Goal: Task Accomplishment & Management: Manage account settings

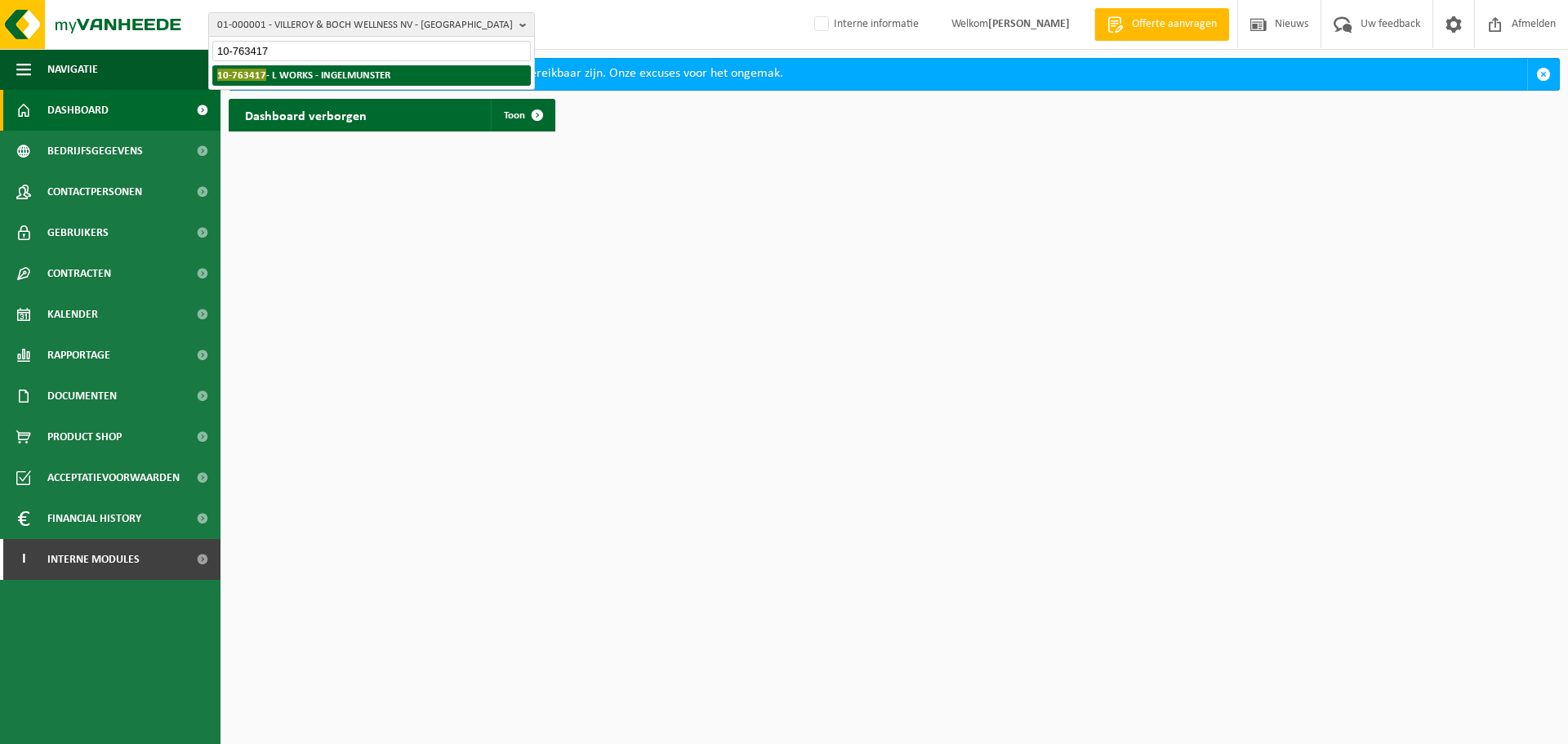
type input "10-763417"
click at [324, 76] on strong "10-763417 - L WORKS - INGELMUNSTER" at bounding box center [304, 74] width 173 height 12
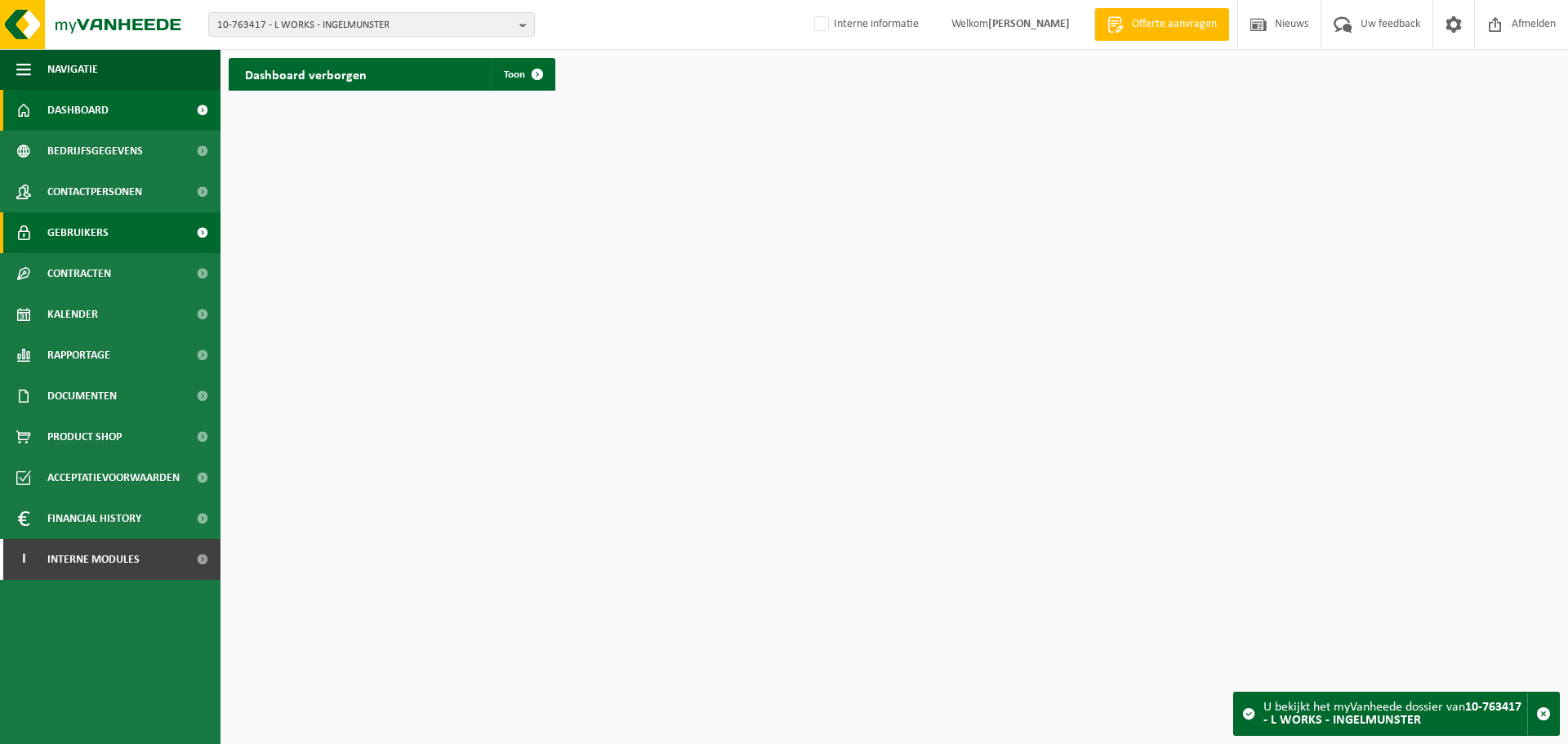
click at [101, 238] on span "Gebruikers" at bounding box center [78, 232] width 61 height 41
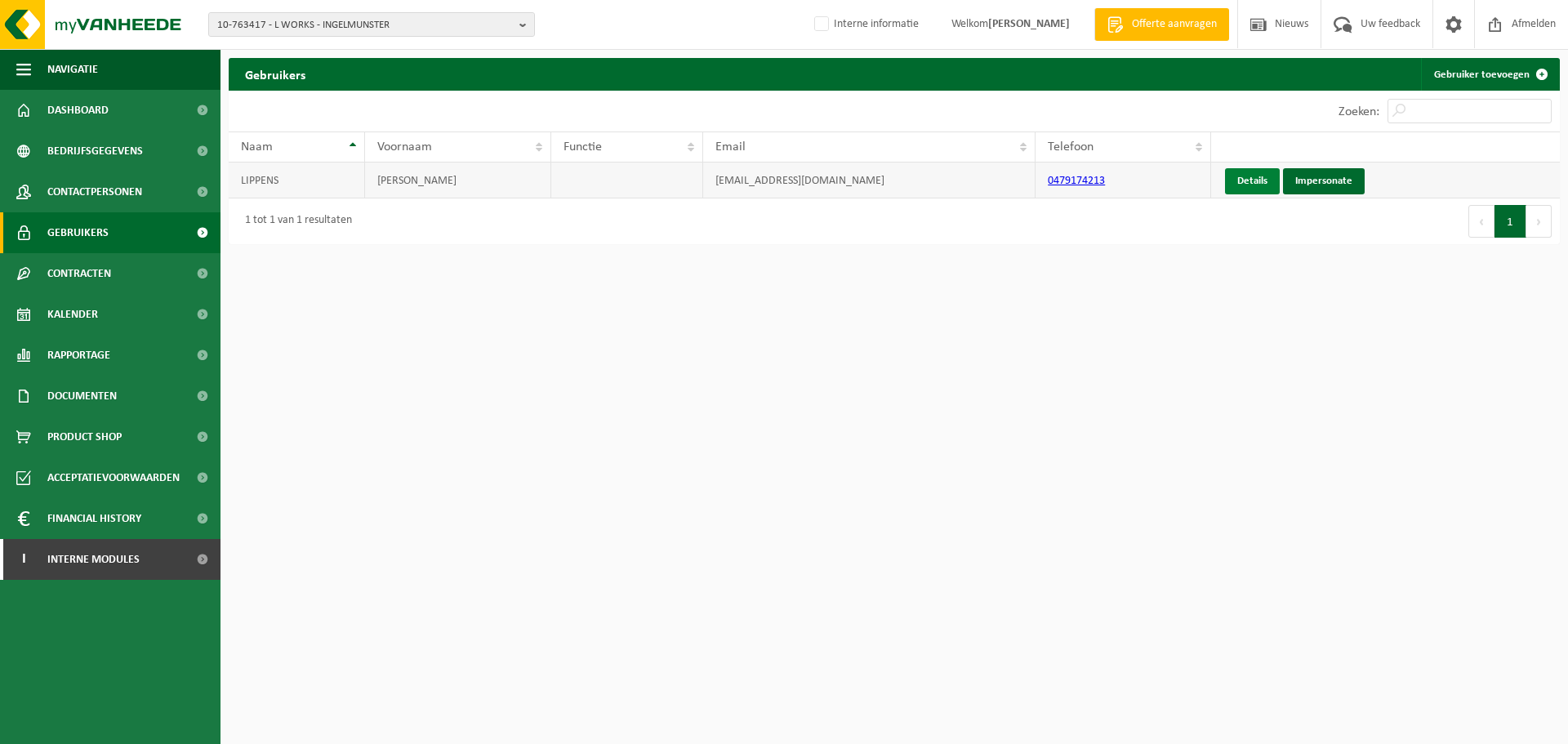
click at [1259, 188] on link "Details" at bounding box center [1252, 181] width 54 height 26
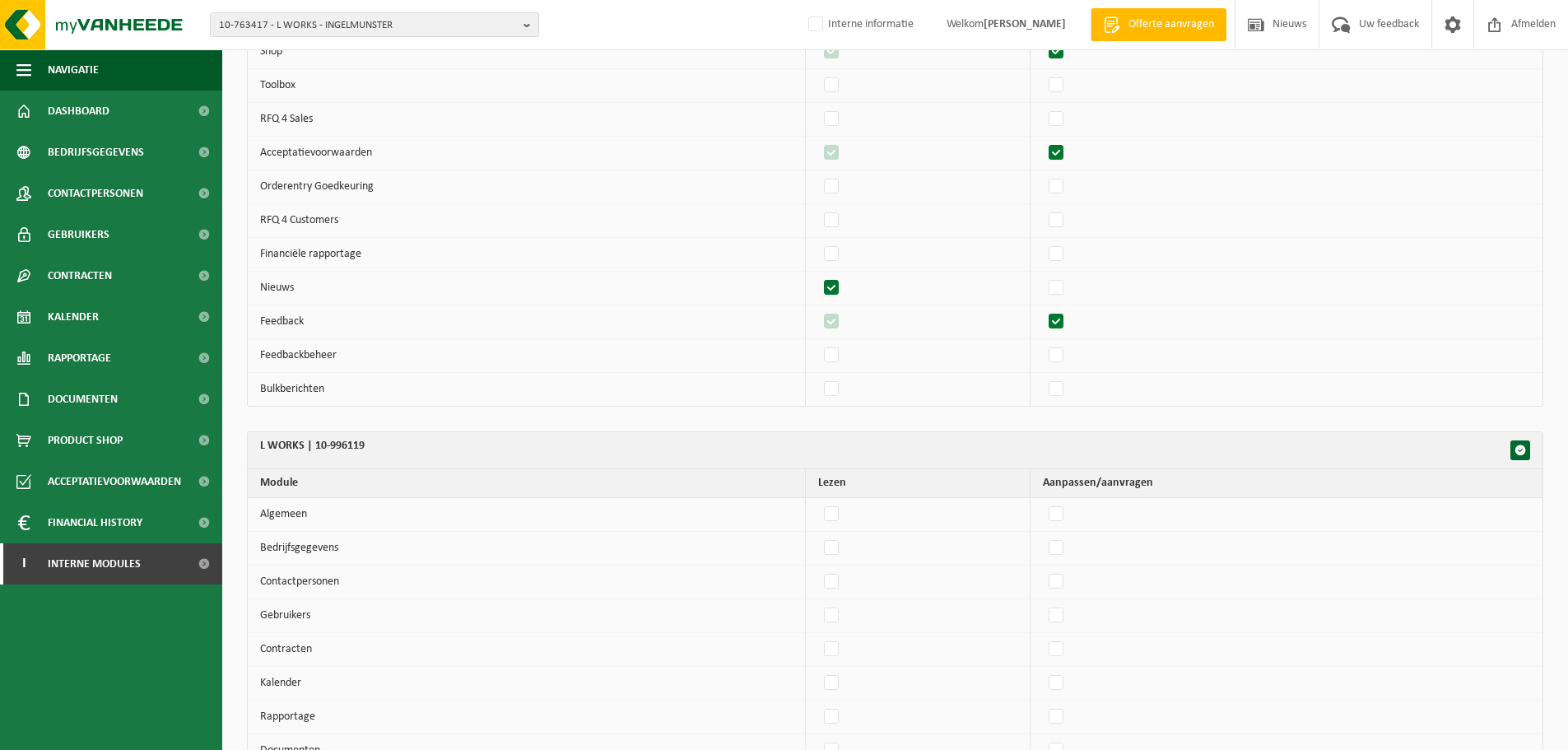
scroll to position [494, 0]
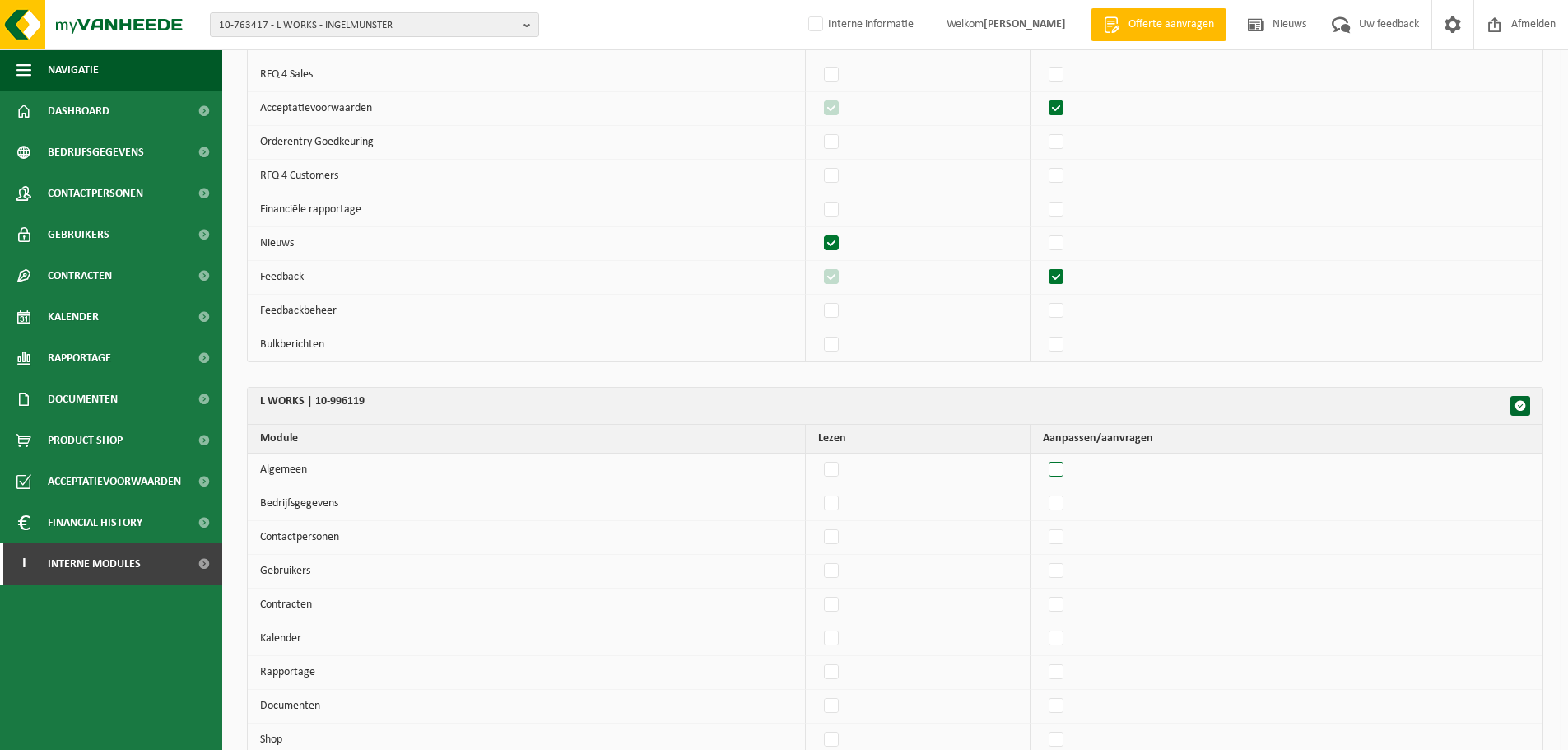
click at [1069, 461] on label"] at bounding box center [1057, 470] width 23 height 25
click at [1043, 457] on input "checkbox" at bounding box center [1042, 457] width 1 height 1
checkbox input "true"
click at [1063, 511] on label"] at bounding box center [1057, 504] width 23 height 25
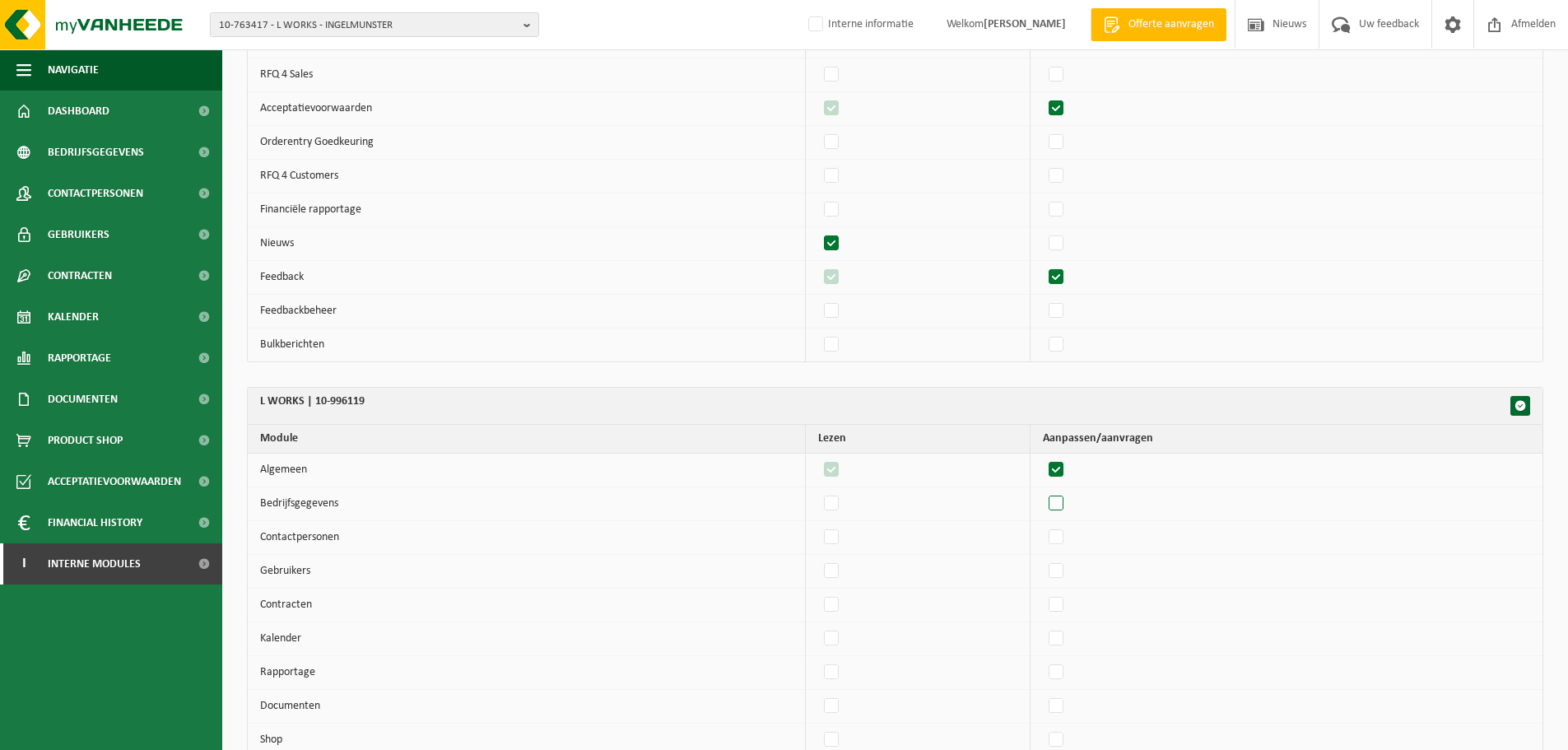
click at [1043, 491] on input "checkbox" at bounding box center [1042, 490] width 1 height 1
checkbox input "true"
click at [1068, 537] on label"] at bounding box center [1057, 537] width 23 height 25
click at [1043, 525] on input "checkbox" at bounding box center [1042, 524] width 1 height 1
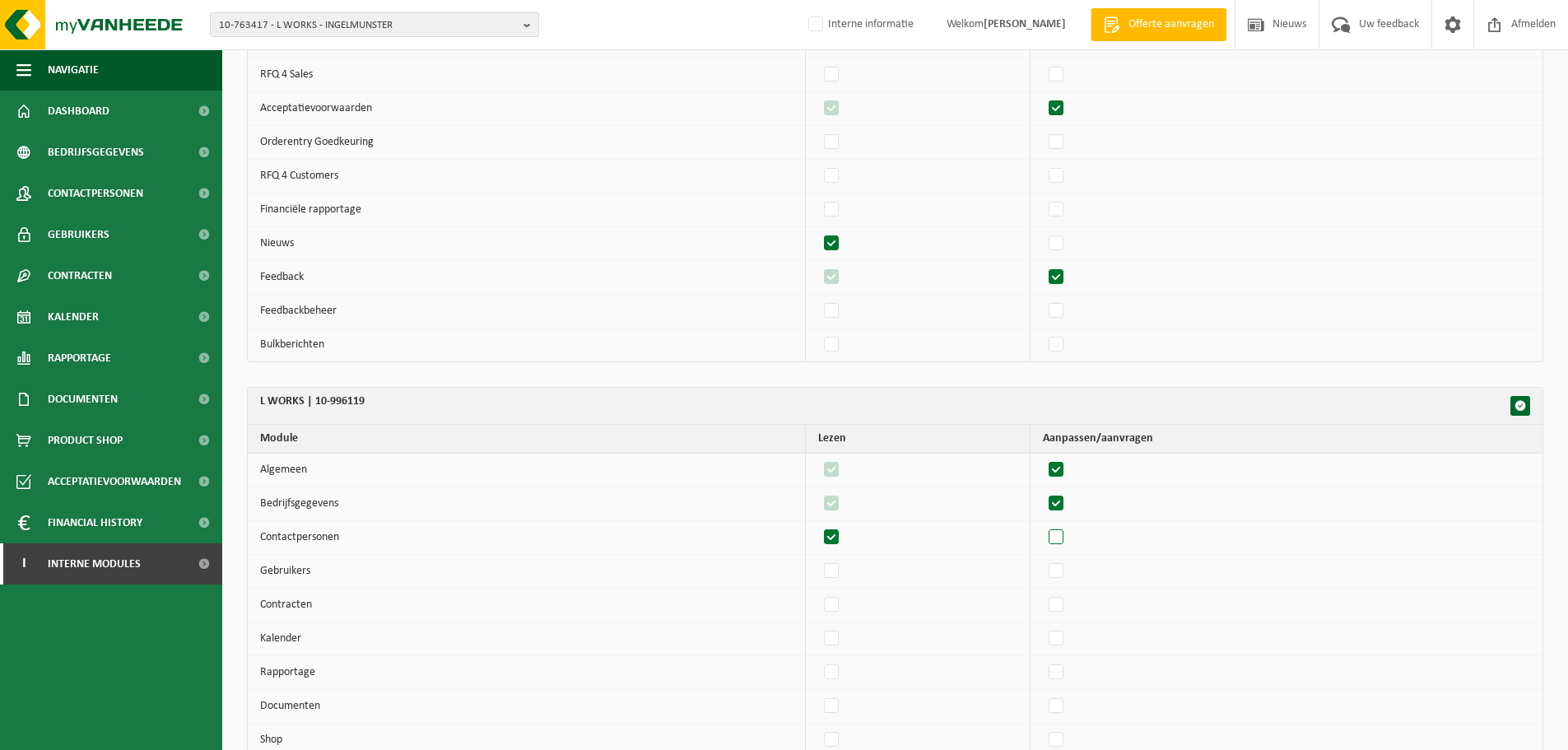
checkbox input "true"
click at [1064, 586] on td at bounding box center [1287, 571] width 512 height 34
click at [1069, 571] on label"] at bounding box center [1057, 572] width 23 height 25
click at [1043, 559] on input "checkbox" at bounding box center [1042, 558] width 1 height 1
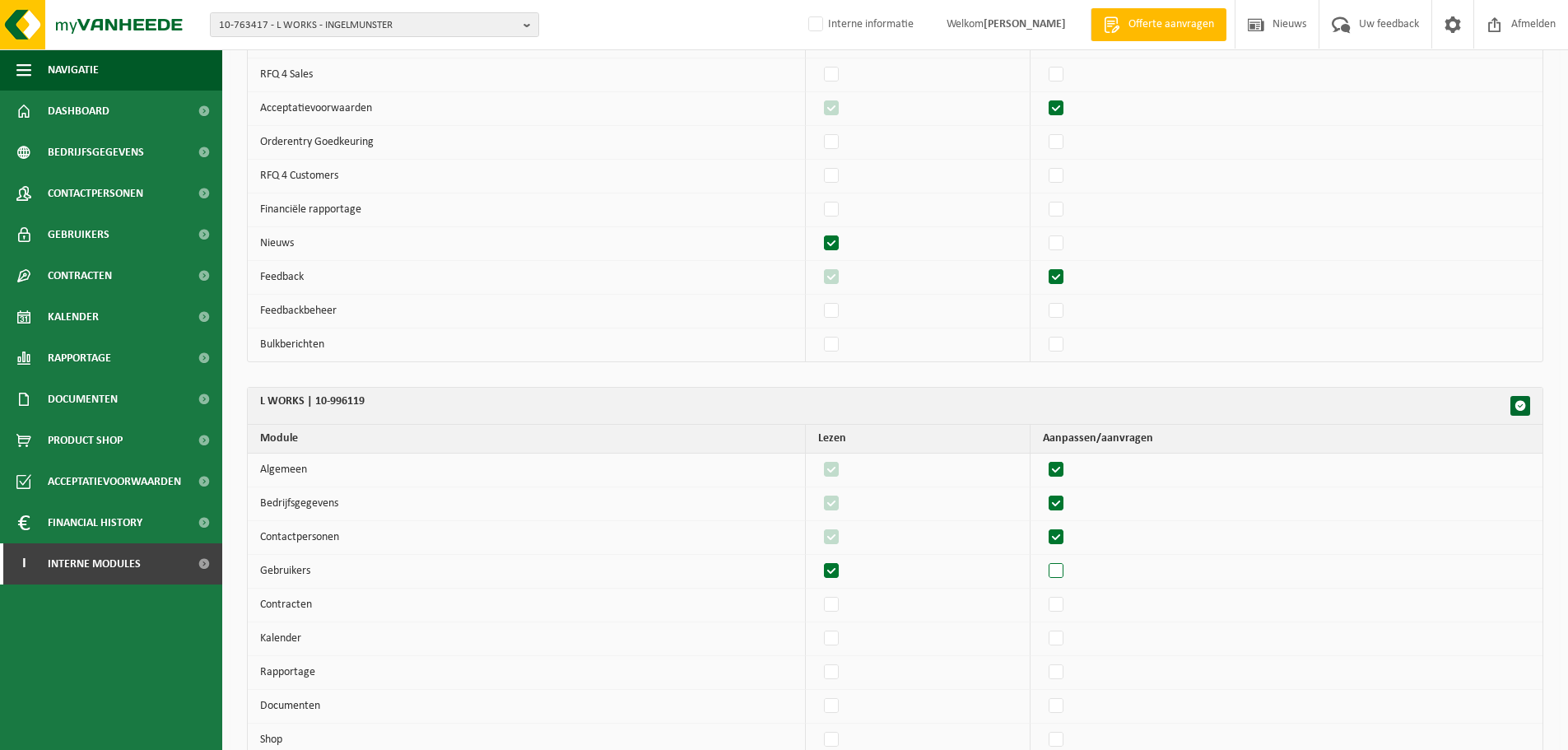
checkbox input "true"
click at [1066, 603] on label"] at bounding box center [1057, 605] width 23 height 25
click at [1043, 593] on input "checkbox" at bounding box center [1042, 592] width 1 height 1
checkbox input "true"
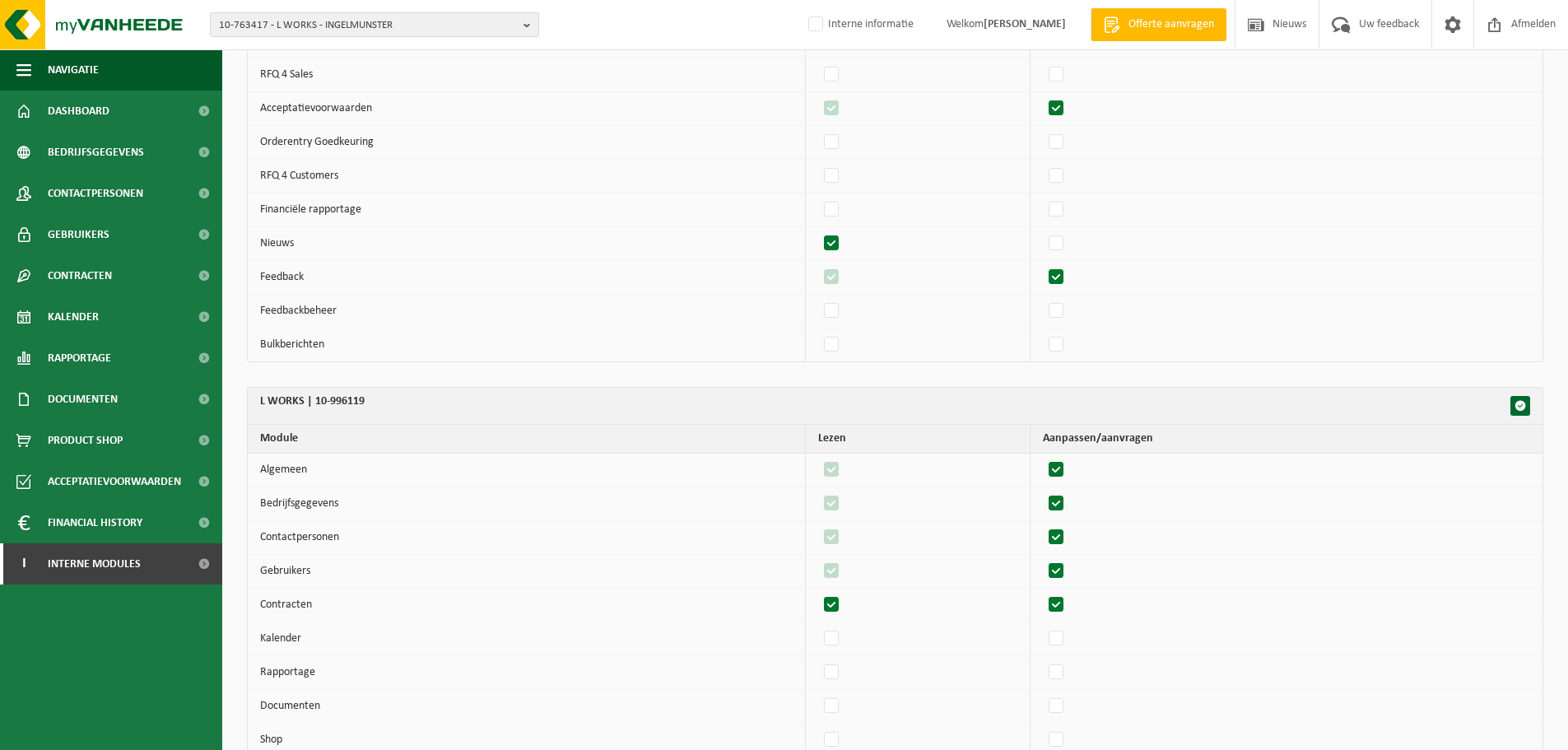
checkbox input "true"
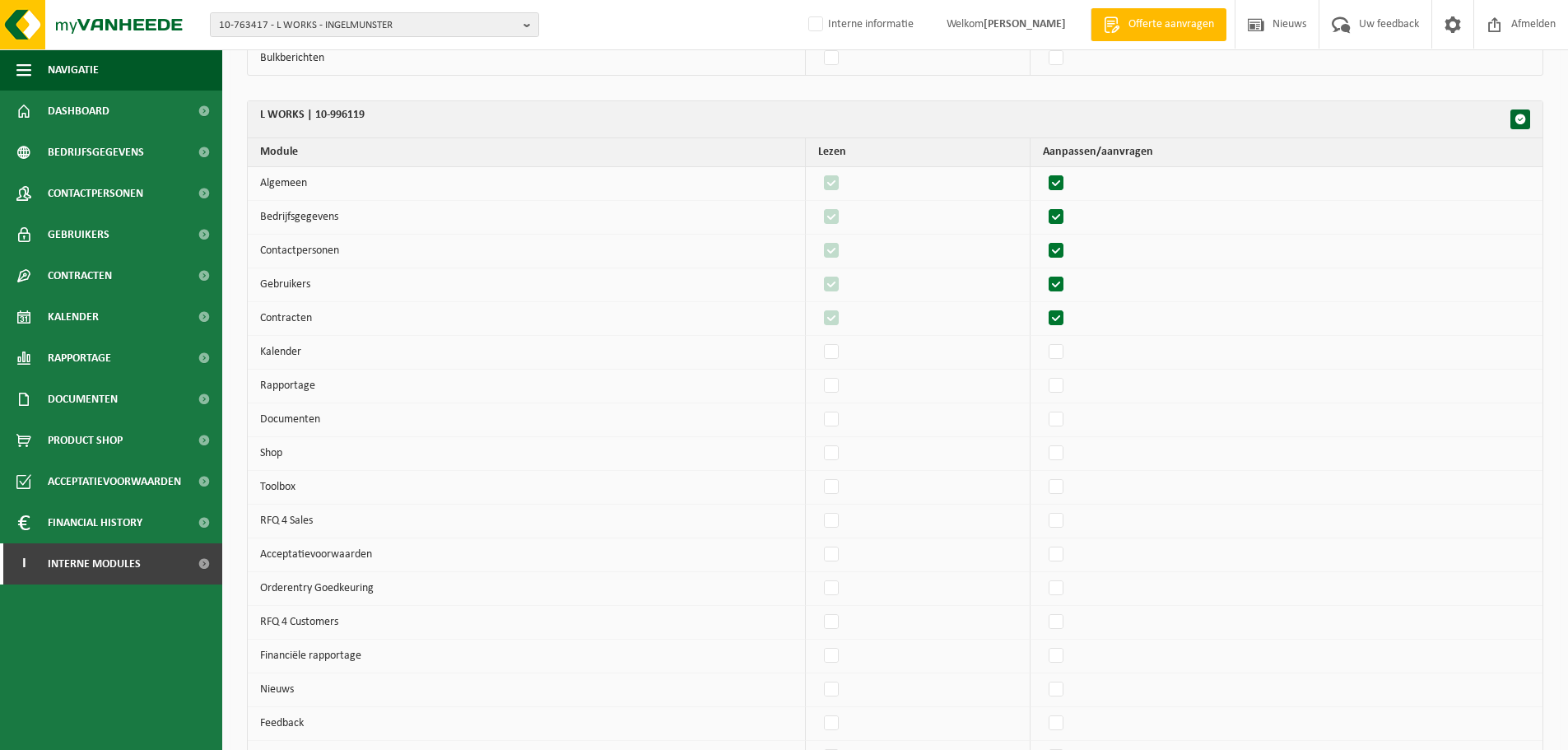
scroll to position [823, 0]
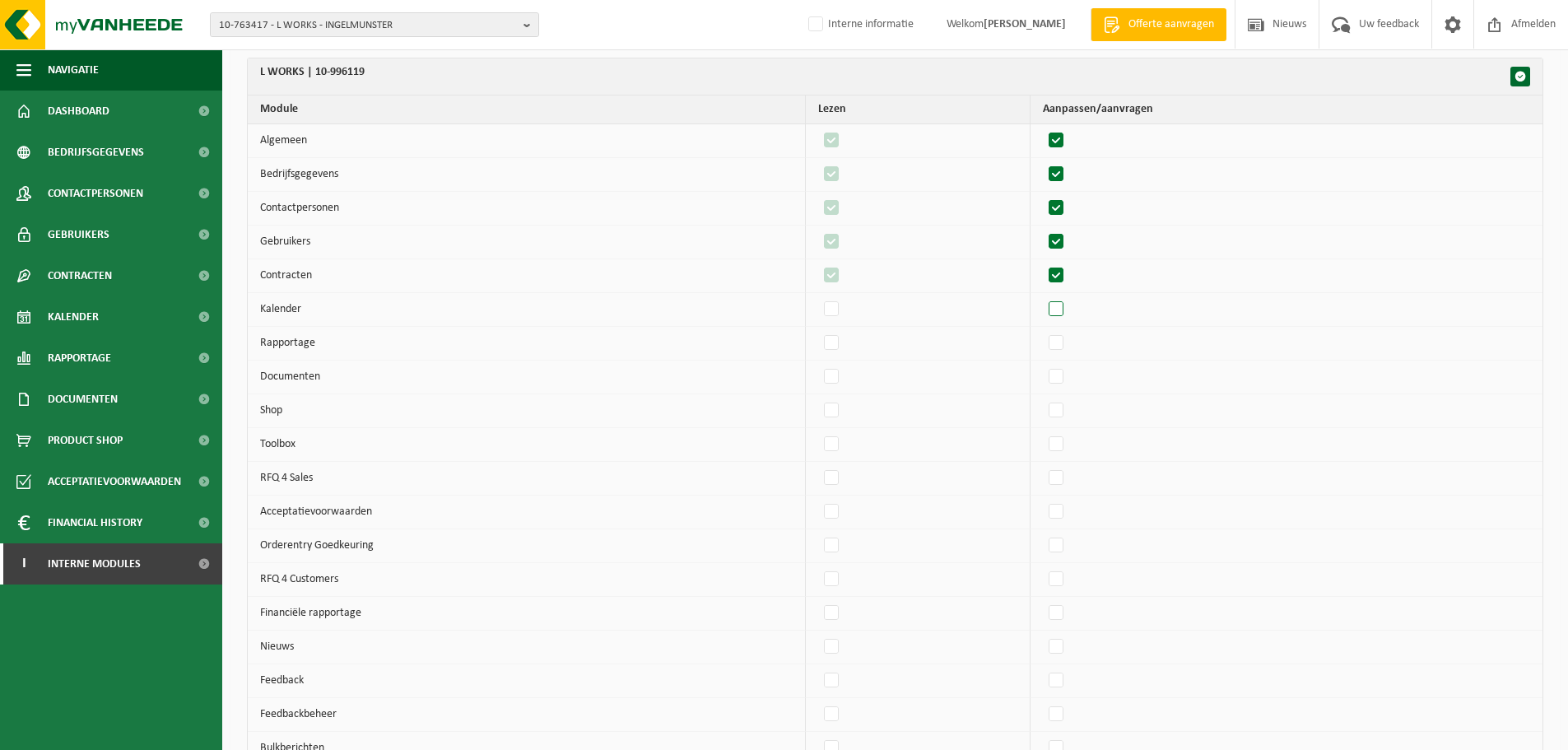
click at [1063, 310] on label"] at bounding box center [1057, 310] width 23 height 25
click at [1043, 297] on input "checkbox" at bounding box center [1042, 296] width 1 height 1
checkbox input "true"
click at [1062, 346] on label"] at bounding box center [1057, 343] width 23 height 25
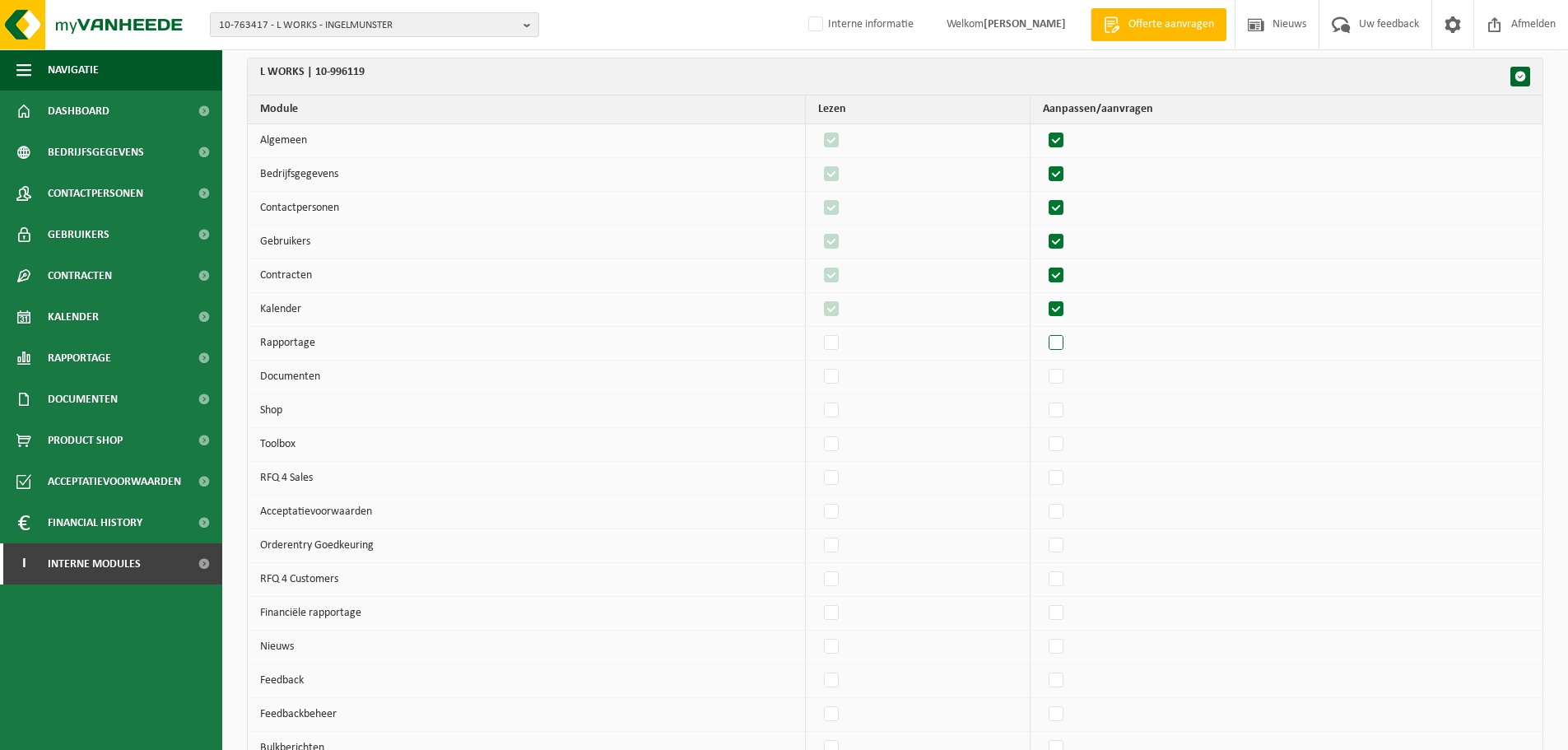
click at [1043, 331] on input "checkbox" at bounding box center [1042, 330] width 1 height 1
checkbox input "true"
click at [1057, 384] on label"] at bounding box center [1057, 377] width 23 height 25
click at [1043, 364] on input "checkbox" at bounding box center [1042, 363] width 1 height 1
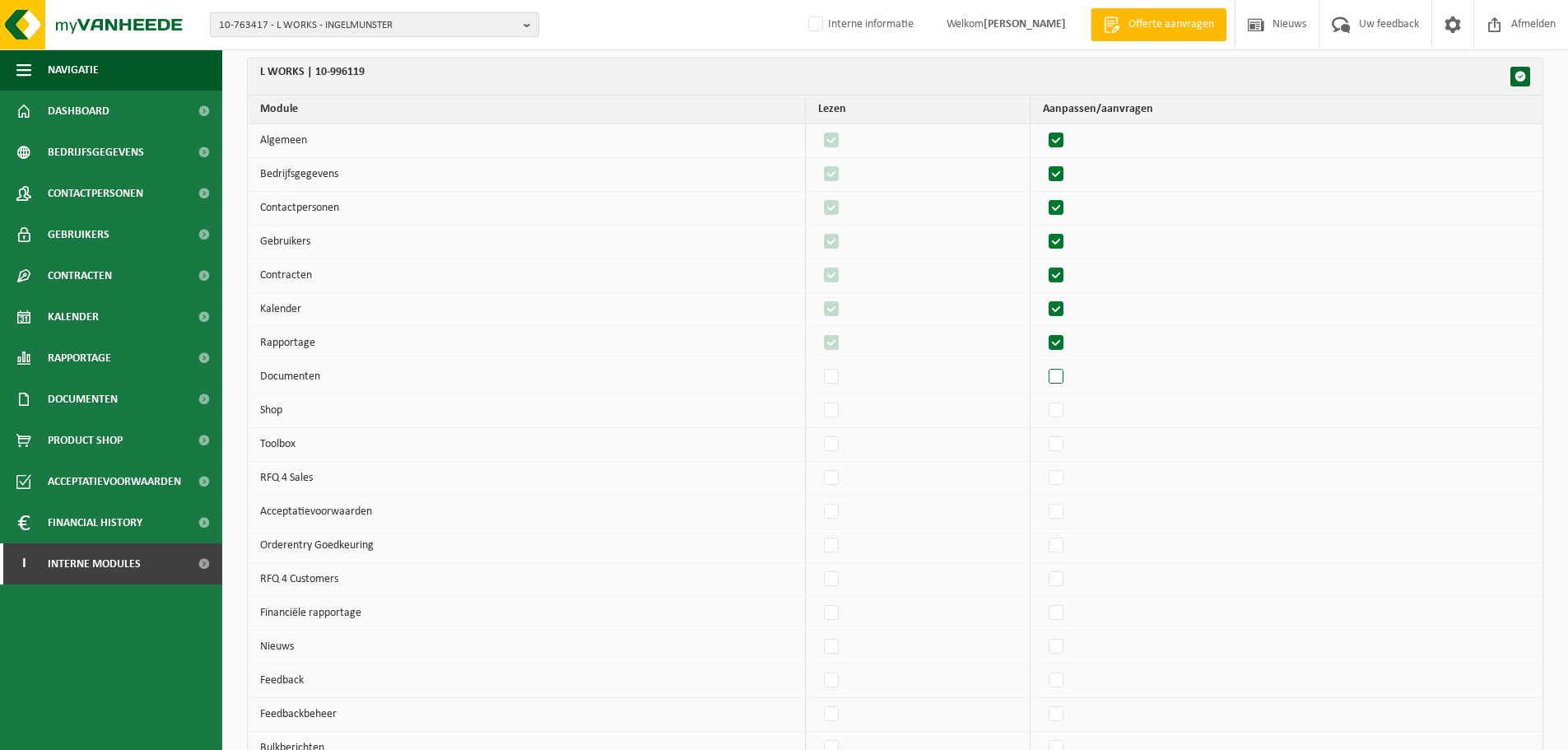
checkbox input "true"
click at [1067, 420] on label"] at bounding box center [1057, 410] width 23 height 25
click at [1043, 398] on input "checkbox" at bounding box center [1042, 397] width 1 height 1
checkbox input "true"
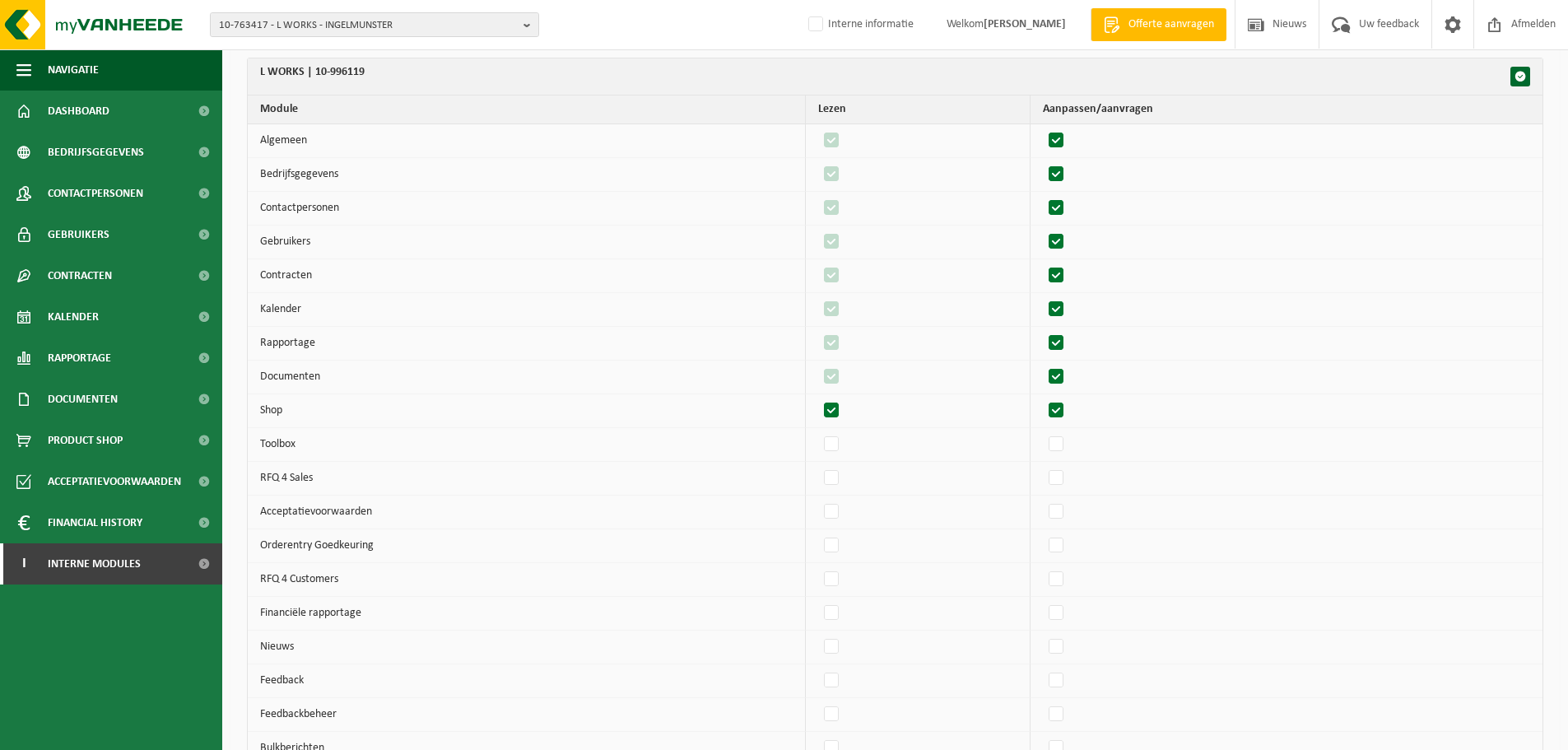
checkbox input "true"
click at [1061, 516] on label"] at bounding box center [1057, 512] width 23 height 25
click at [1043, 500] on input "checkbox" at bounding box center [1042, 499] width 1 height 1
checkbox input "true"
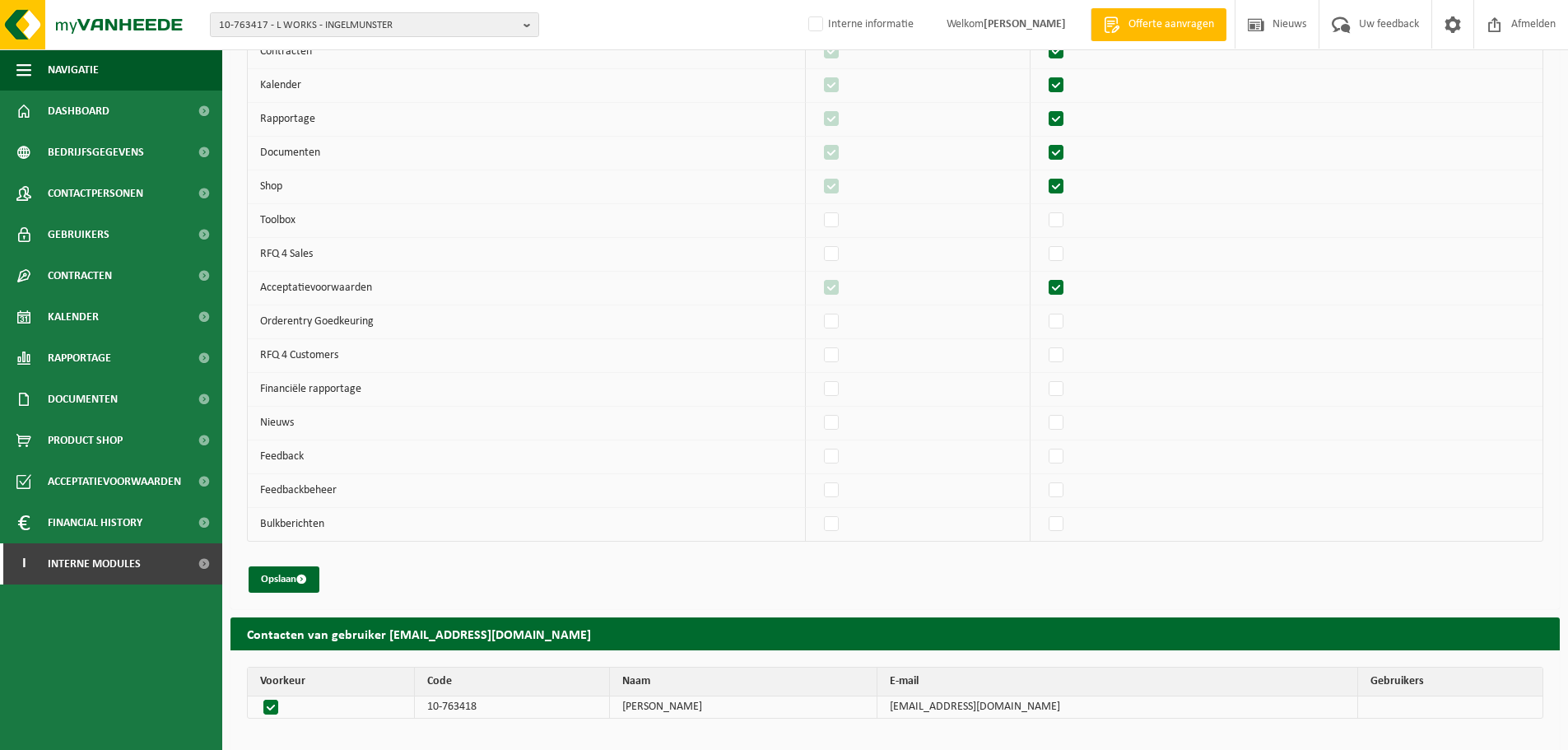
scroll to position [1064, 0]
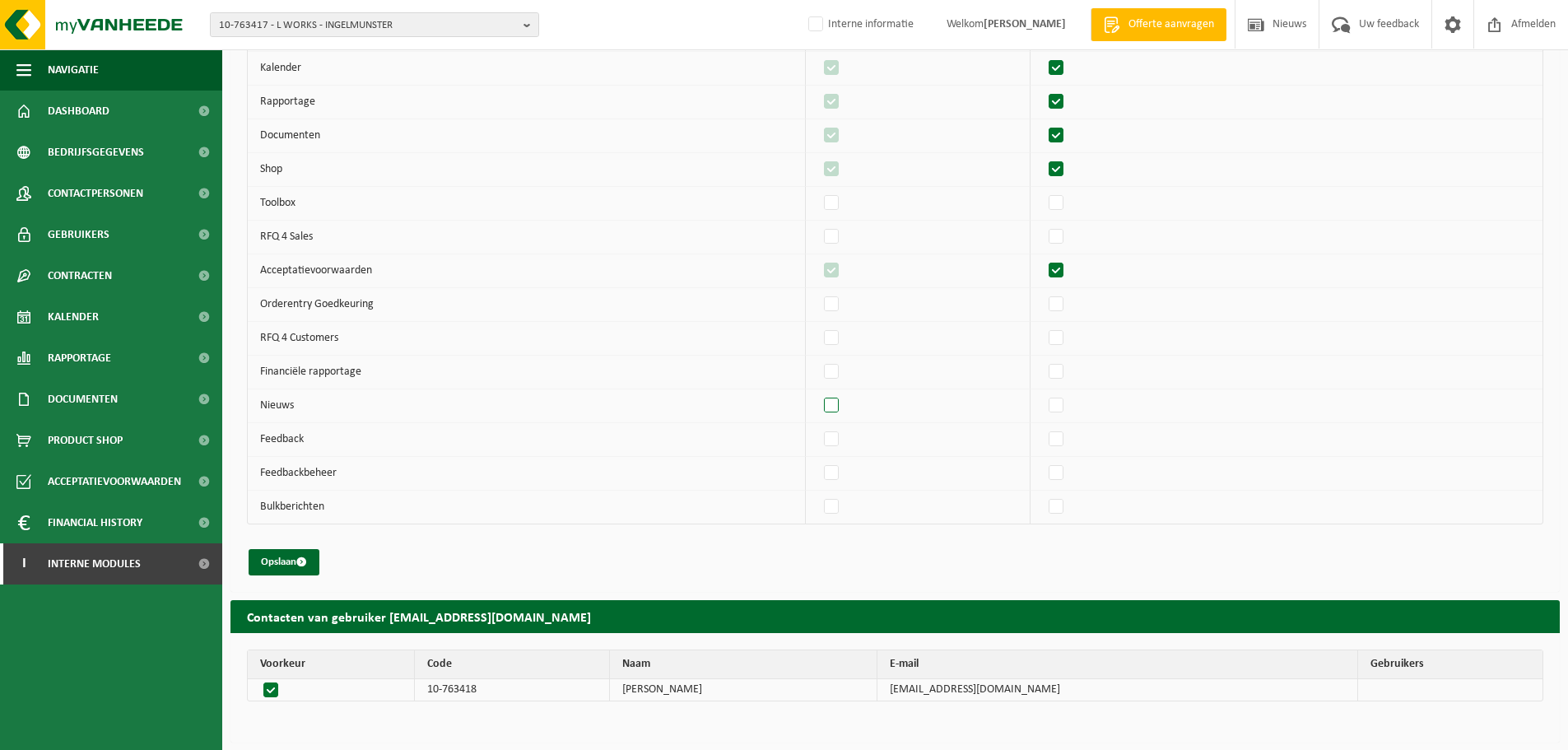
click at [842, 409] on label"] at bounding box center [832, 406] width 23 height 25
click at [819, 393] on input "checkbox" at bounding box center [818, 392] width 1 height 1
checkbox input "true"
click at [1069, 443] on label"] at bounding box center [1057, 439] width 23 height 25
click at [1043, 427] on input "checkbox" at bounding box center [1042, 426] width 1 height 1
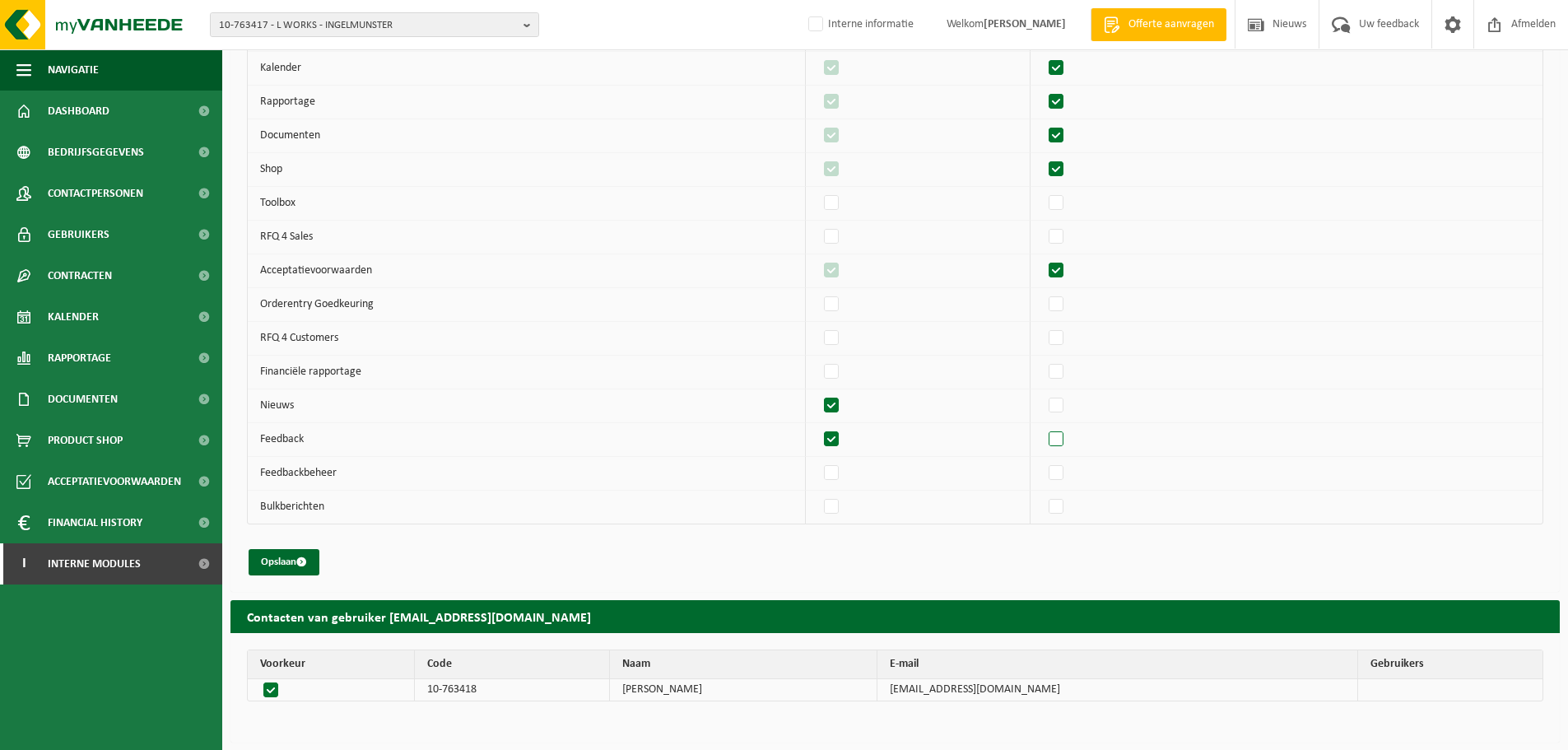
checkbox input "true"
click at [1069, 339] on label"] at bounding box center [1057, 339] width 23 height 25
click at [1043, 326] on input "checkbox" at bounding box center [1042, 325] width 1 height 1
checkbox input "true"
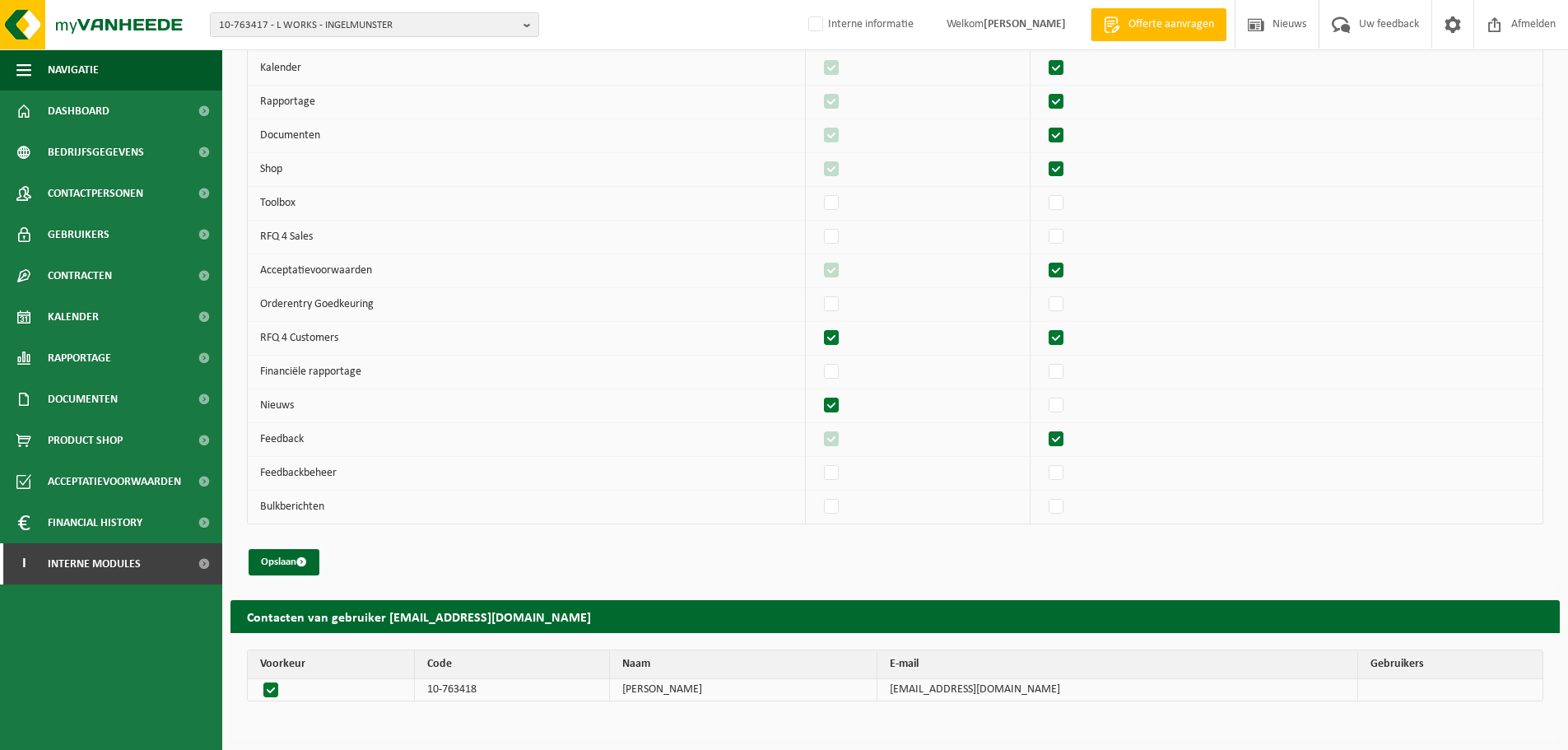
checkbox input "true"
click at [280, 565] on button "Opslaan" at bounding box center [284, 561] width 71 height 26
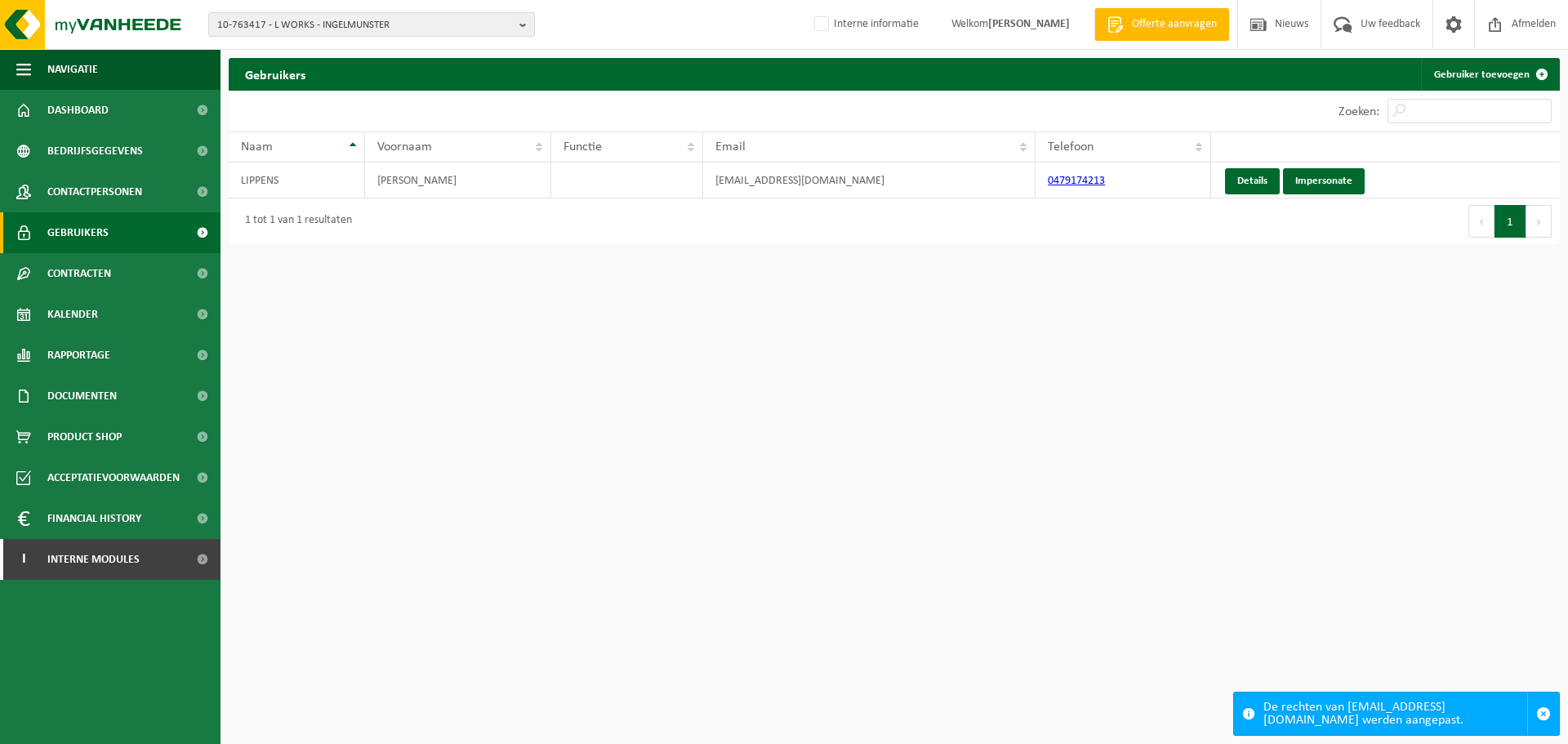
drag, startPoint x: 496, startPoint y: 589, endPoint x: 469, endPoint y: 546, distance: 50.8
click at [486, 591] on html "10-763417 - L WORKS - INGELMUNSTER 10-763417 - L WORKS - INGELMUNSTER Interne i…" at bounding box center [784, 372] width 1568 height 744
